Goal: Task Accomplishment & Management: Manage account settings

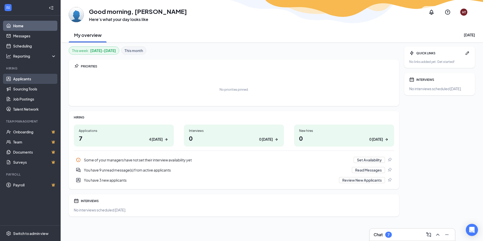
click at [32, 82] on link "Applicants" at bounding box center [34, 79] width 43 height 10
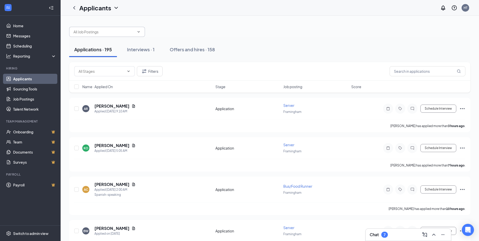
click at [142, 33] on span at bounding box center [107, 32] width 76 height 10
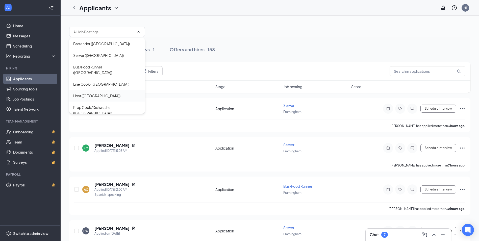
click at [87, 93] on div "Host ([GEOGRAPHIC_DATA])" at bounding box center [96, 96] width 47 height 6
type input "Host ([GEOGRAPHIC_DATA])"
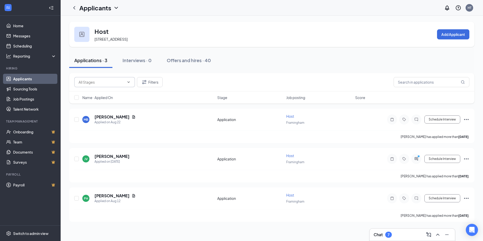
click at [127, 81] on icon "ChevronDown" at bounding box center [129, 82] width 4 height 4
click at [76, 6] on icon "ChevronLeft" at bounding box center [74, 8] width 6 height 6
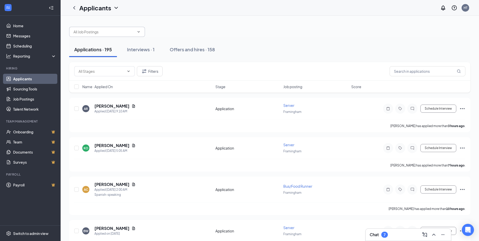
click at [132, 34] on input "text" at bounding box center [103, 32] width 61 height 6
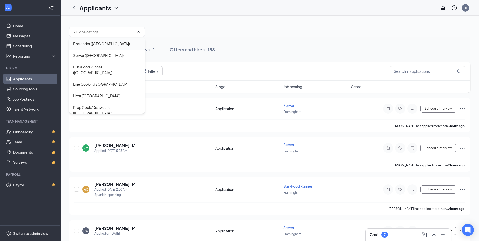
click at [126, 46] on div "Bartender ([GEOGRAPHIC_DATA])" at bounding box center [107, 44] width 68 height 6
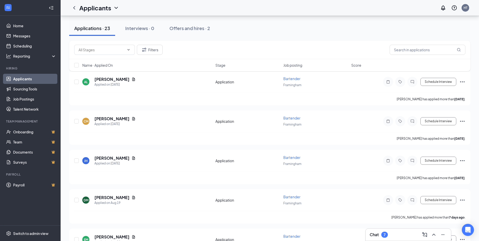
scroll to position [25, 0]
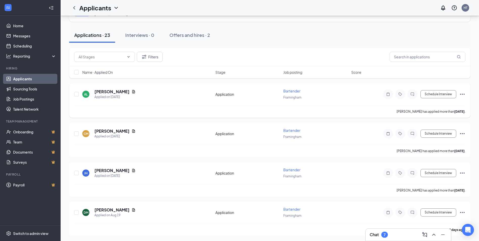
click at [464, 94] on icon "Ellipses" at bounding box center [462, 94] width 5 height 1
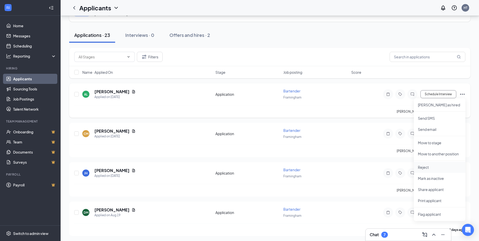
click at [424, 166] on p "Reject" at bounding box center [439, 167] width 43 height 5
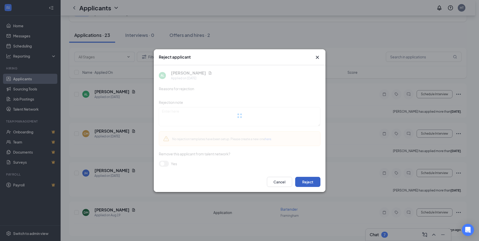
click at [313, 185] on button "Reject" at bounding box center [307, 182] width 25 height 10
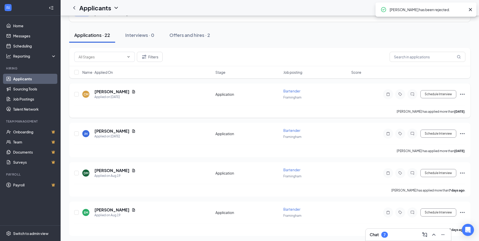
click at [464, 95] on icon "Ellipses" at bounding box center [462, 94] width 6 height 6
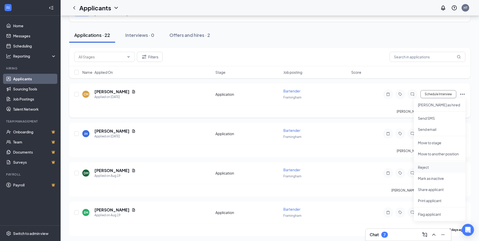
click at [426, 166] on p "Reject" at bounding box center [439, 167] width 43 height 5
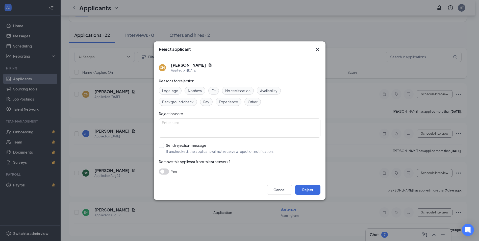
click at [316, 51] on icon "Cross" at bounding box center [317, 49] width 3 height 3
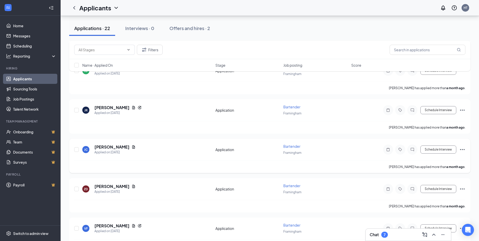
scroll to position [657, 0]
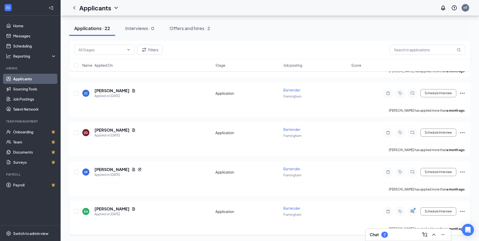
click at [463, 211] on icon "Ellipses" at bounding box center [462, 211] width 6 height 6
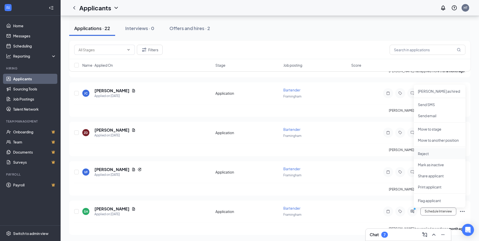
click at [428, 155] on p "Reject" at bounding box center [439, 153] width 43 height 5
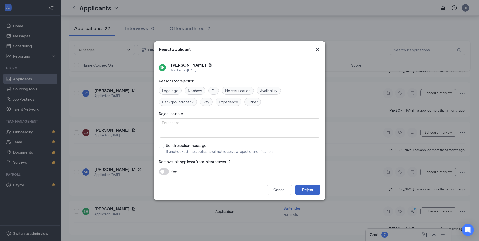
click at [307, 187] on button "Reject" at bounding box center [307, 190] width 25 height 10
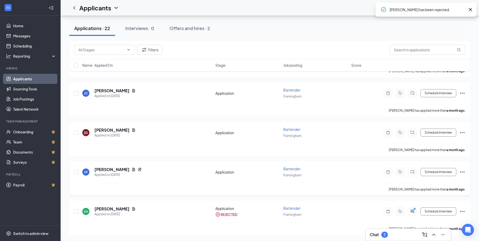
click at [464, 172] on icon "Ellipses" at bounding box center [462, 171] width 5 height 1
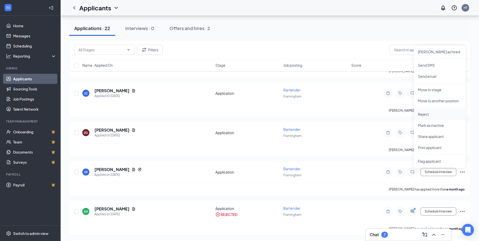
click at [429, 114] on p "Reject" at bounding box center [439, 114] width 43 height 5
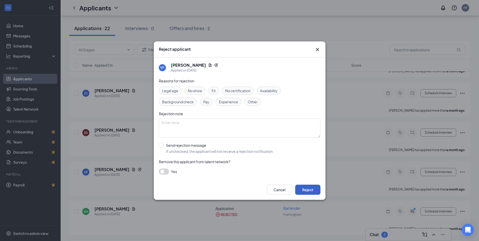
click at [312, 192] on button "Reject" at bounding box center [307, 190] width 25 height 10
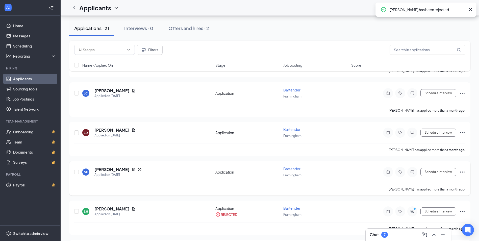
click at [464, 173] on icon "Ellipses" at bounding box center [462, 172] width 6 height 6
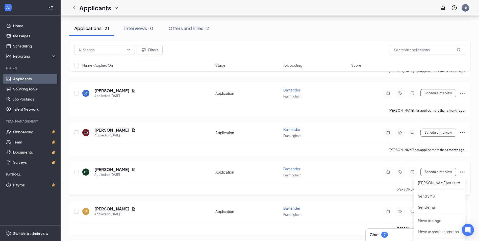
click at [463, 171] on icon "Ellipses" at bounding box center [462, 172] width 6 height 6
click at [465, 171] on div "CT [PERSON_NAME] Applied on [DATE] Application Bartender Framingham Schedule In…" at bounding box center [269, 178] width 401 height 34
click at [461, 171] on icon "Ellipses" at bounding box center [462, 172] width 6 height 6
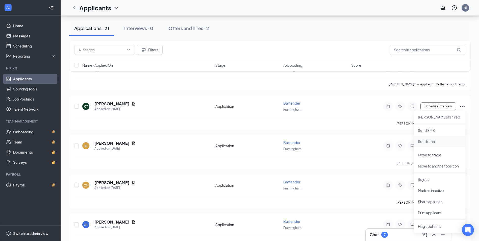
scroll to position [732, 0]
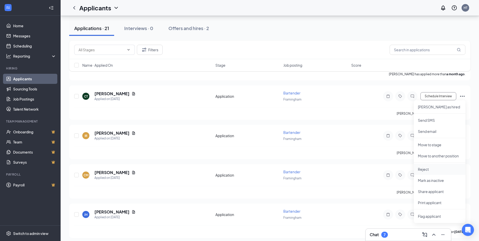
click at [429, 168] on p "Reject" at bounding box center [439, 169] width 43 height 5
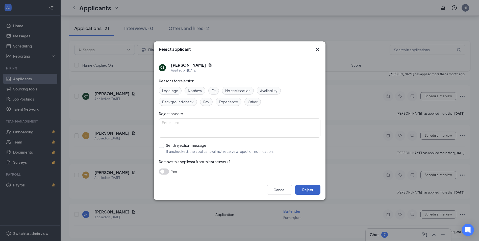
click at [315, 192] on button "Reject" at bounding box center [307, 190] width 25 height 10
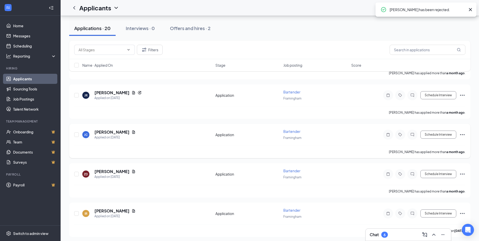
scroll to position [1366, 0]
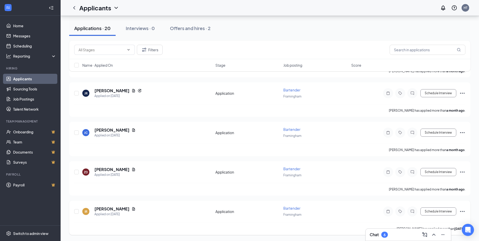
click at [463, 212] on icon "Ellipses" at bounding box center [462, 211] width 6 height 6
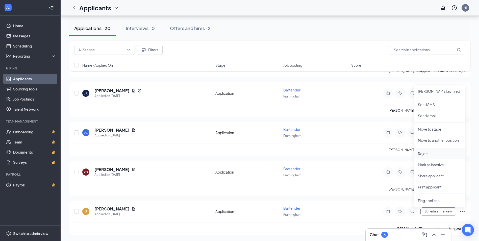
click at [435, 157] on li "Reject" at bounding box center [440, 153] width 52 height 11
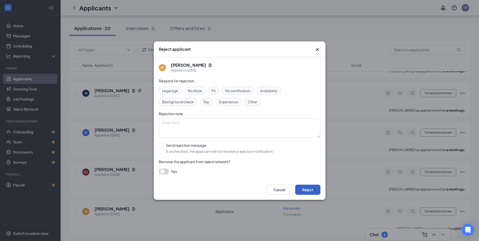
click at [308, 187] on button "Reject" at bounding box center [307, 190] width 25 height 10
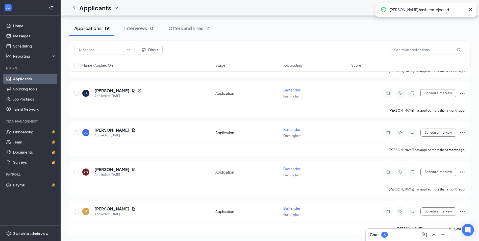
click at [405, 232] on div "Chat 6" at bounding box center [408, 235] width 77 height 8
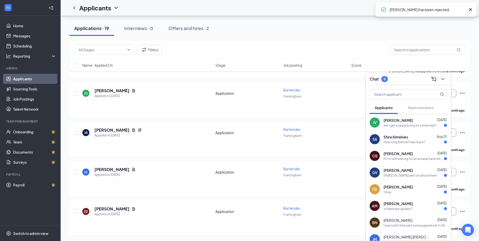
scroll to position [1287, 0]
click at [398, 128] on div "JV [PERSON_NAME] [DATE] will i get a opportunity at a interview?" at bounding box center [408, 122] width 85 height 17
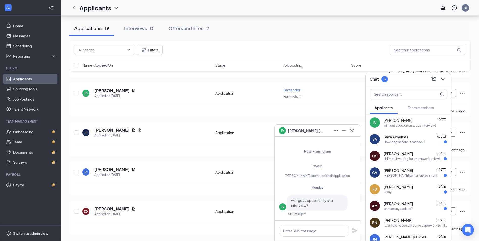
click at [402, 140] on div "How long before I hear back?" at bounding box center [405, 142] width 42 height 4
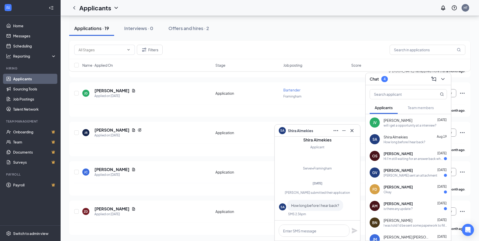
click at [414, 155] on div "[PERSON_NAME] [DATE]" at bounding box center [415, 153] width 63 height 5
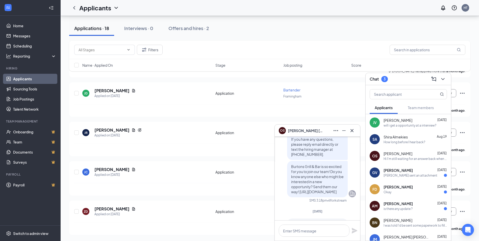
scroll to position [0, 0]
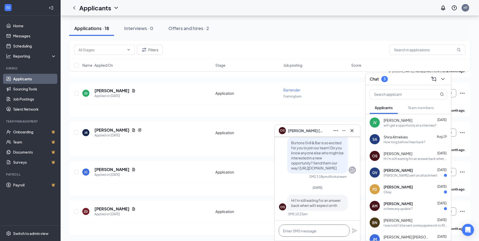
click at [315, 230] on textarea at bounding box center [314, 230] width 71 height 12
click at [353, 132] on icon "Cross" at bounding box center [352, 131] width 6 height 6
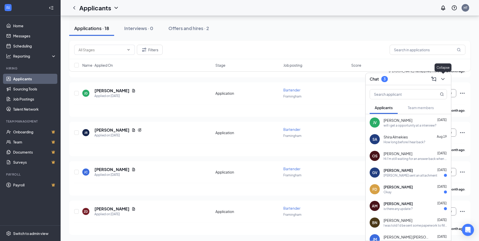
click at [446, 80] on button at bounding box center [443, 79] width 8 height 8
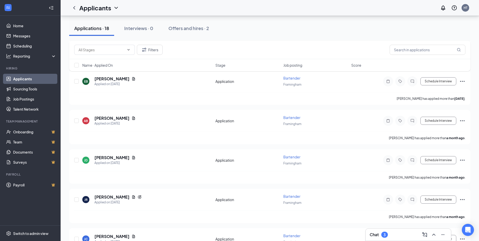
scroll to position [1287, 0]
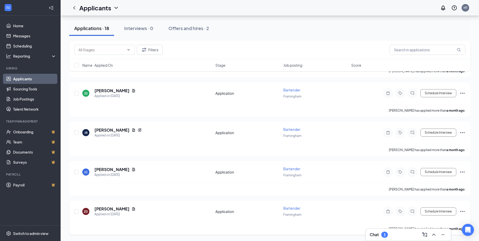
click at [462, 211] on icon "Ellipses" at bounding box center [462, 211] width 6 height 6
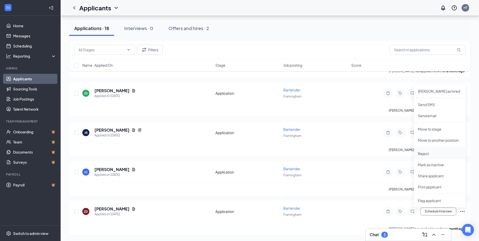
click at [428, 152] on p "Reject" at bounding box center [439, 153] width 43 height 5
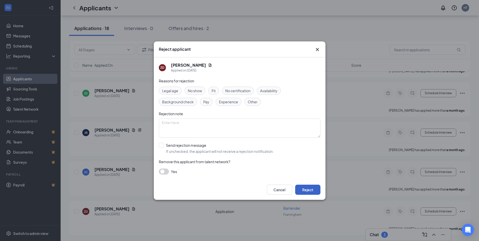
click at [314, 194] on button "Reject" at bounding box center [307, 190] width 25 height 10
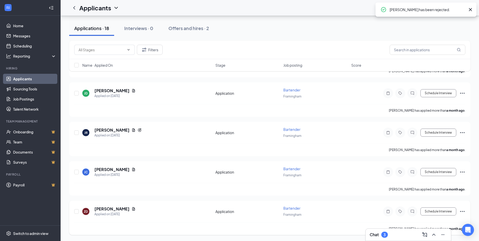
click at [464, 133] on icon "Ellipses" at bounding box center [462, 132] width 5 height 1
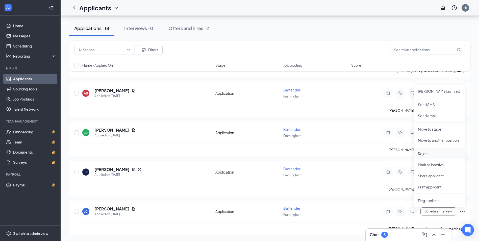
click at [431, 155] on p "Reject" at bounding box center [439, 153] width 43 height 5
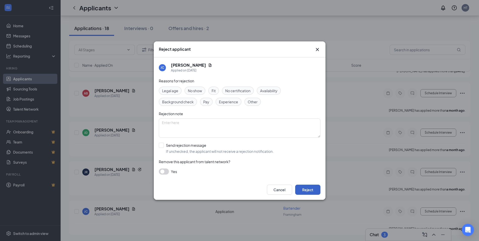
click at [315, 191] on button "Reject" at bounding box center [307, 190] width 25 height 10
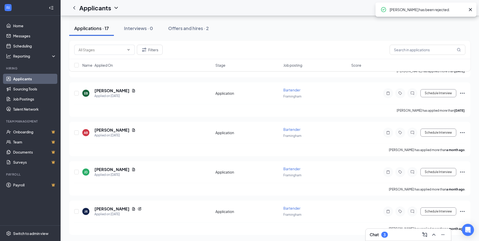
scroll to position [1129, 0]
click at [463, 213] on icon "Ellipses" at bounding box center [462, 211] width 6 height 6
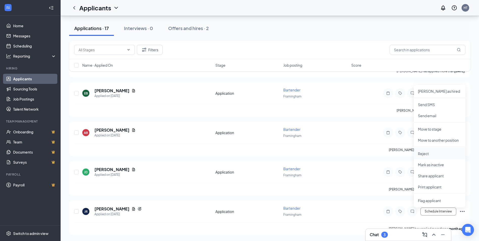
click at [427, 150] on li "Reject" at bounding box center [440, 153] width 52 height 11
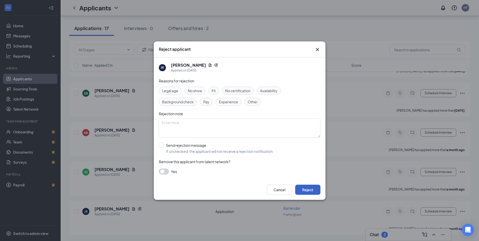
click at [309, 190] on button "Reject" at bounding box center [307, 190] width 25 height 10
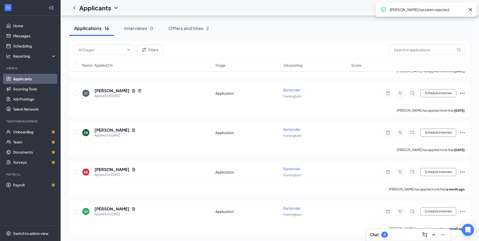
scroll to position [1051, 0]
click at [464, 212] on icon "Ellipses" at bounding box center [462, 211] width 6 height 6
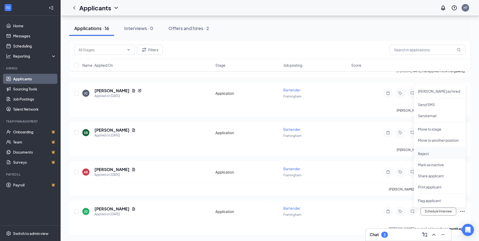
click at [425, 154] on p "Reject" at bounding box center [439, 153] width 43 height 5
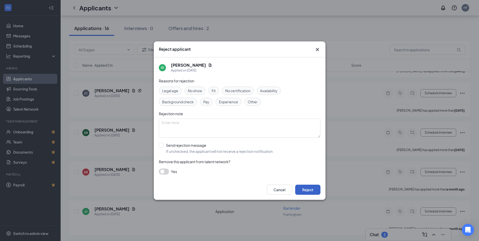
drag, startPoint x: 309, startPoint y: 186, endPoint x: 324, endPoint y: 186, distance: 14.4
click at [310, 186] on button "Reject" at bounding box center [307, 190] width 25 height 10
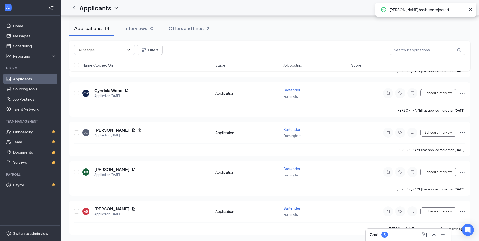
scroll to position [972, 0]
click at [465, 211] on icon "Ellipses" at bounding box center [462, 211] width 6 height 6
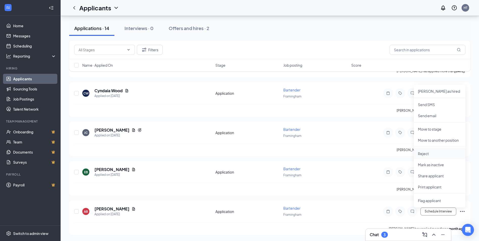
click at [427, 154] on p "Reject" at bounding box center [439, 153] width 43 height 5
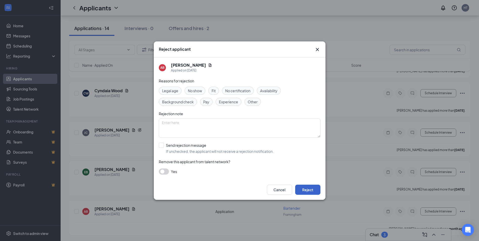
click at [309, 192] on button "Reject" at bounding box center [307, 190] width 25 height 10
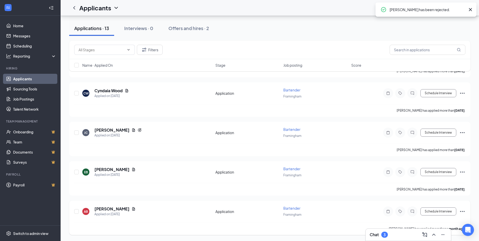
scroll to position [893, 0]
click at [462, 212] on icon "Ellipses" at bounding box center [462, 211] width 6 height 6
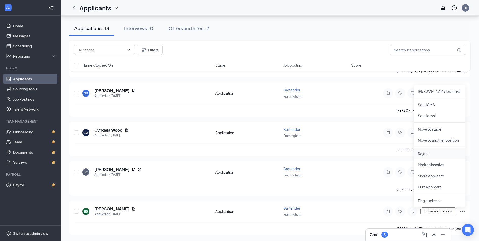
click at [428, 151] on p "Reject" at bounding box center [439, 153] width 43 height 5
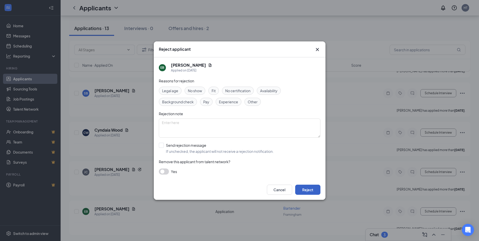
click at [315, 190] on button "Reject" at bounding box center [307, 190] width 25 height 10
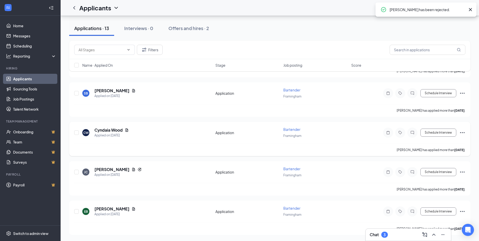
scroll to position [814, 0]
click at [465, 211] on icon "Ellipses" at bounding box center [462, 211] width 5 height 1
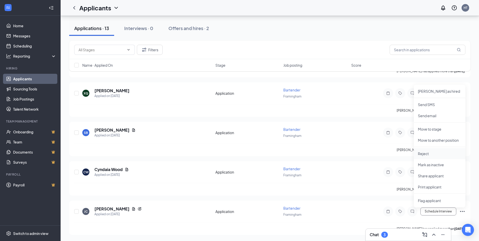
click at [431, 157] on li "Reject" at bounding box center [440, 153] width 52 height 11
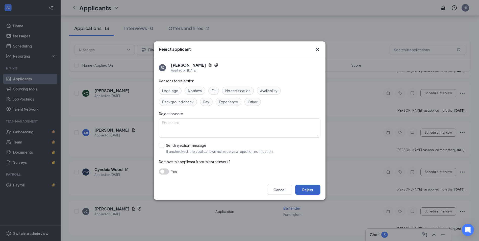
click at [310, 188] on button "Reject" at bounding box center [307, 190] width 25 height 10
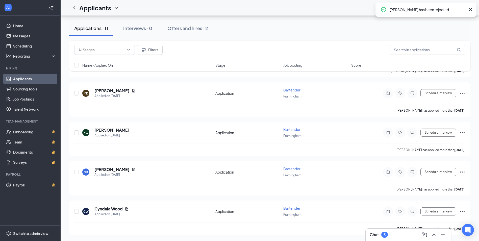
scroll to position [735, 0]
click at [463, 211] on icon "Ellipses" at bounding box center [462, 211] width 6 height 6
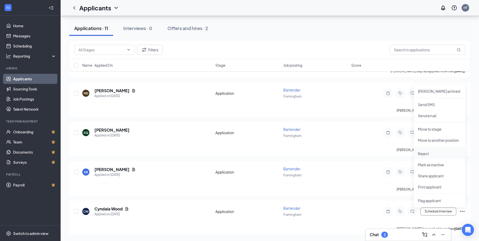
click at [428, 154] on p "Reject" at bounding box center [439, 153] width 43 height 5
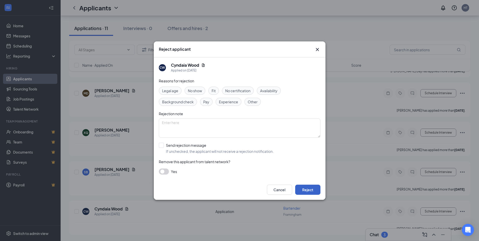
click at [315, 189] on button "Reject" at bounding box center [307, 190] width 25 height 10
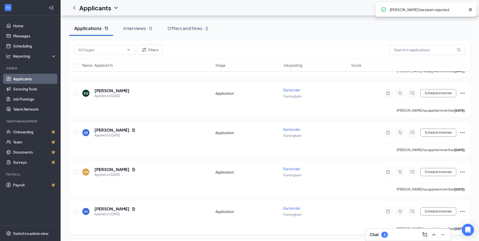
click at [463, 211] on icon "Ellipses" at bounding box center [462, 211] width 6 height 6
click at [468, 209] on div "[PERSON_NAME] Applied on [DATE] Application Bartender Framingham Schedule Inter…" at bounding box center [269, 218] width 401 height 34
click at [460, 209] on icon "Ellipses" at bounding box center [462, 211] width 6 height 6
click at [347, 189] on div "[PERSON_NAME] has applied more than [DATE] ." at bounding box center [269, 189] width 391 height 13
click at [463, 211] on icon "Ellipses" at bounding box center [462, 211] width 6 height 6
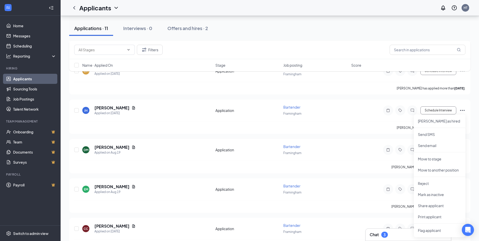
scroll to position [937, 0]
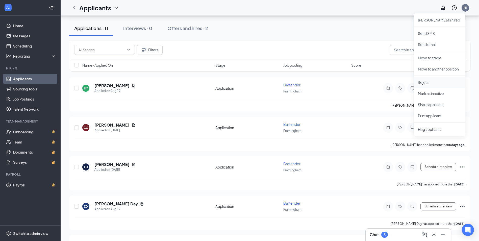
click at [424, 84] on p "Reject" at bounding box center [439, 82] width 43 height 5
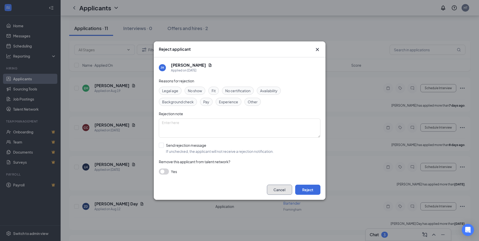
drag, startPoint x: 282, startPoint y: 187, endPoint x: 289, endPoint y: 186, distance: 6.9
click at [282, 187] on button "Cancel" at bounding box center [279, 190] width 25 height 10
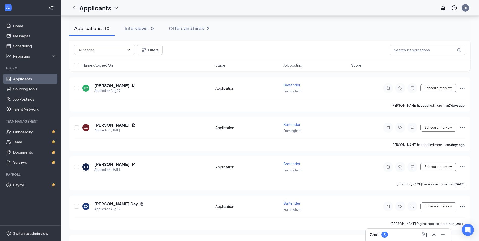
scroll to position [1051, 0]
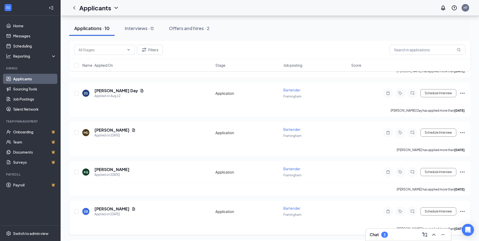
click at [463, 212] on icon "Ellipses" at bounding box center [462, 211] width 6 height 6
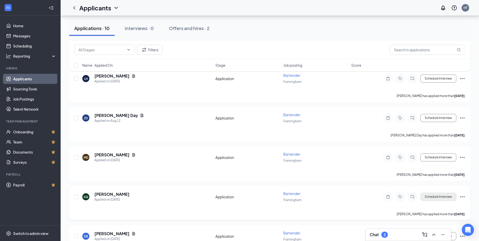
scroll to position [1444, 0]
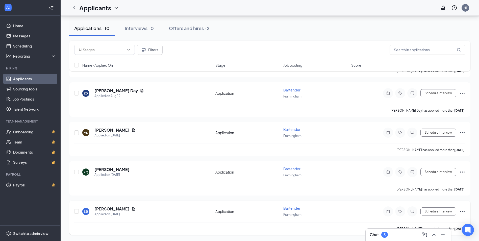
click at [463, 210] on icon "Ellipses" at bounding box center [462, 211] width 6 height 6
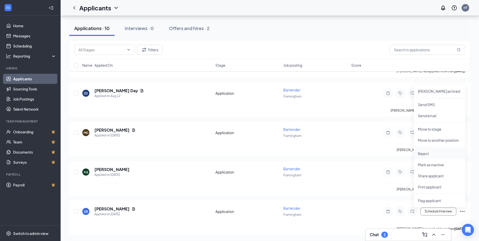
click at [429, 155] on p "Reject" at bounding box center [439, 153] width 43 height 5
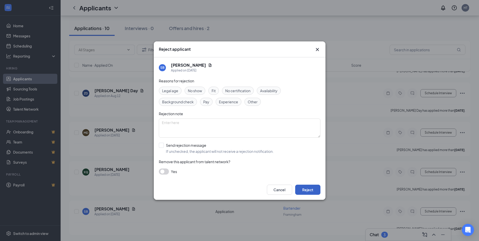
click at [319, 190] on button "Reject" at bounding box center [307, 190] width 25 height 10
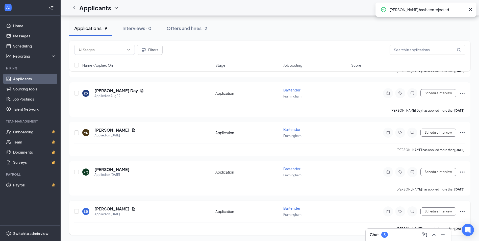
click at [464, 211] on icon "Ellipses" at bounding box center [462, 211] width 6 height 6
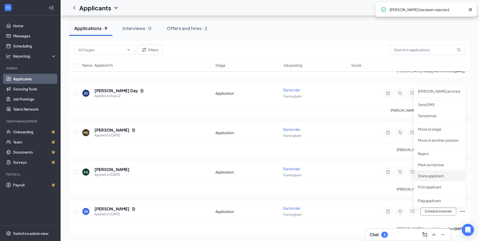
scroll to position [1287, 0]
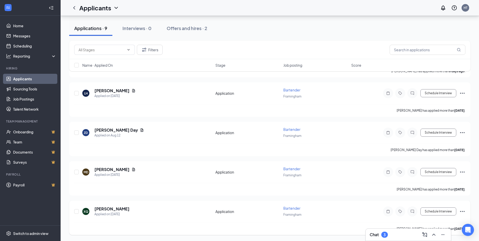
click at [463, 211] on icon "Ellipses" at bounding box center [462, 211] width 6 height 6
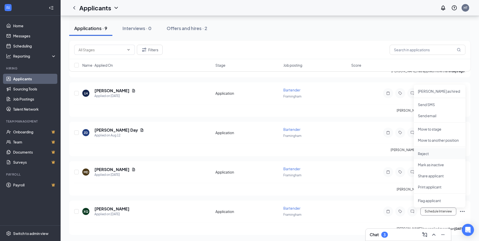
click at [427, 153] on p "Reject" at bounding box center [439, 153] width 43 height 5
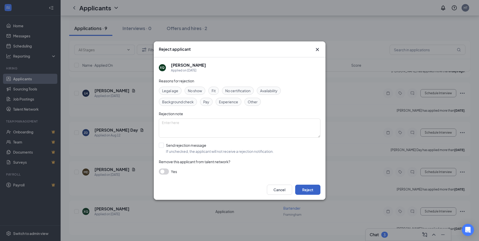
click at [314, 187] on button "Reject" at bounding box center [307, 190] width 25 height 10
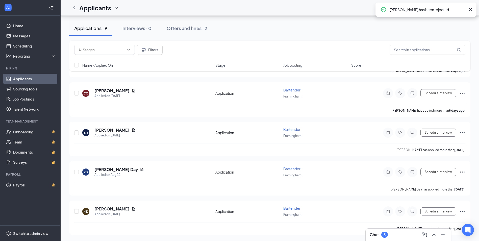
scroll to position [1169, 0]
click at [463, 211] on icon "Ellipses" at bounding box center [462, 211] width 6 height 6
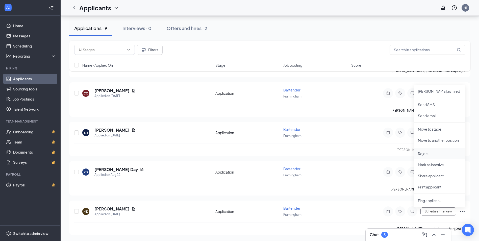
click at [426, 149] on li "Reject" at bounding box center [440, 153] width 52 height 11
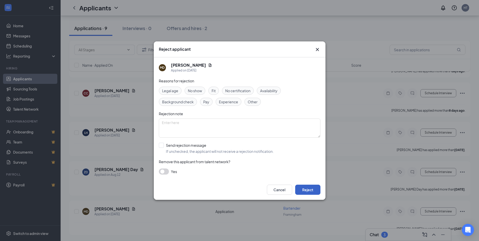
click at [309, 193] on button "Reject" at bounding box center [307, 190] width 25 height 10
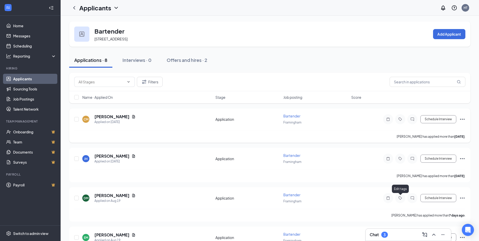
scroll to position [0, 0]
